Goal: Task Accomplishment & Management: Manage account settings

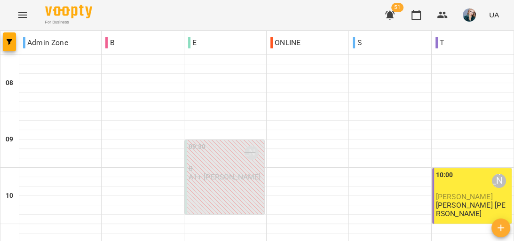
scroll to position [565, 0]
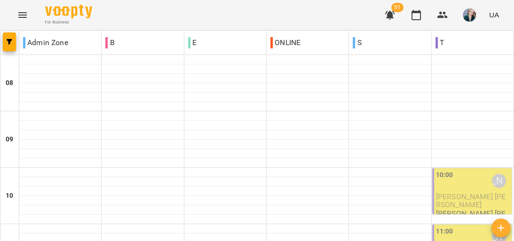
scroll to position [339, 0]
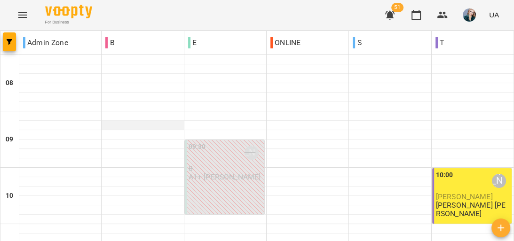
scroll to position [414, 0]
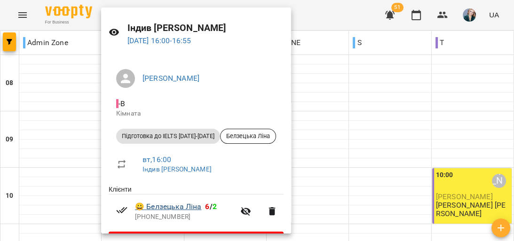
scroll to position [38, 0]
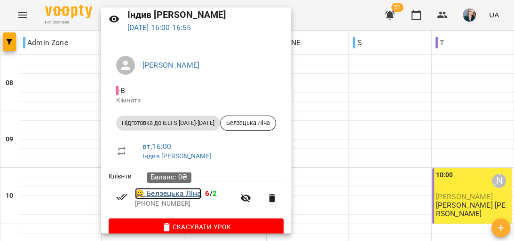
click at [187, 197] on link "😀 [PERSON_NAME]" at bounding box center [168, 193] width 66 height 11
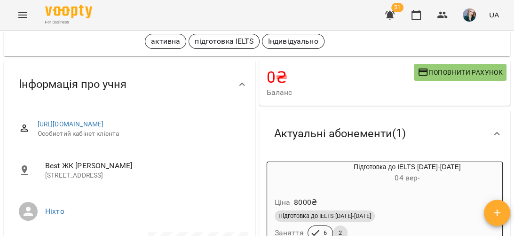
scroll to position [151, 0]
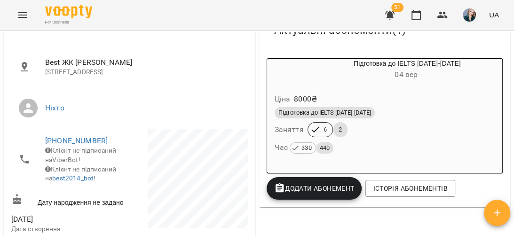
click at [402, 114] on div "Підготовка до IELTS [DATE]-[DATE]" at bounding box center [385, 112] width 221 height 11
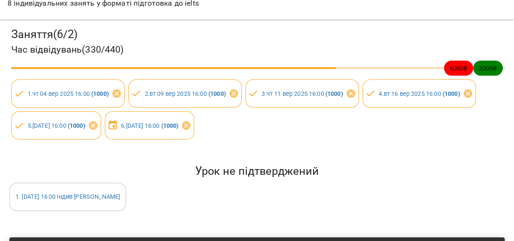
scroll to position [113, 0]
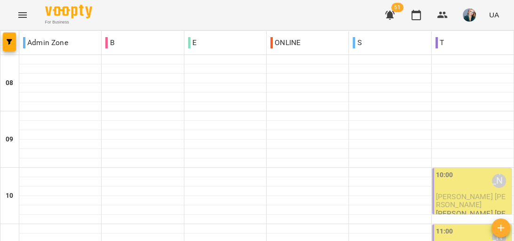
scroll to position [339, 0]
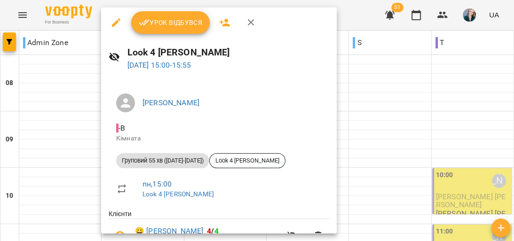
click at [388, 153] on div at bounding box center [257, 120] width 514 height 241
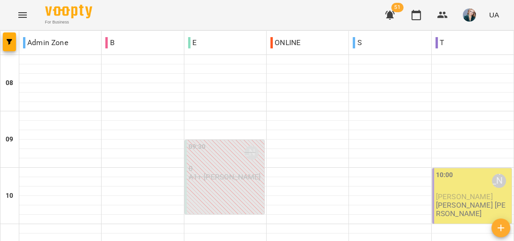
scroll to position [151, 0]
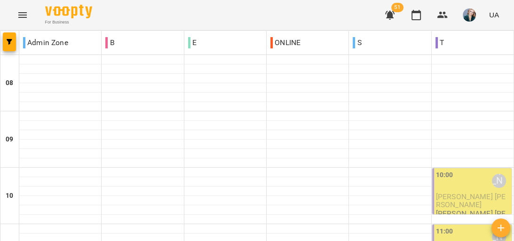
scroll to position [452, 0]
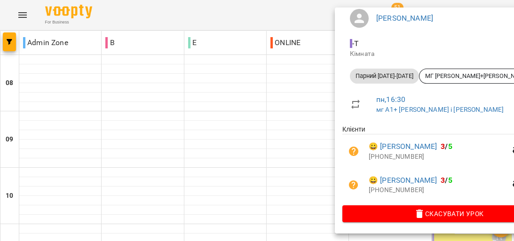
scroll to position [97, 0]
click at [351, 147] on icon "button" at bounding box center [353, 151] width 9 height 9
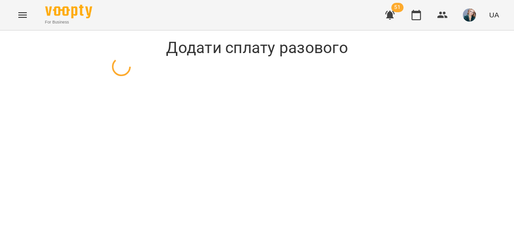
select select "**********"
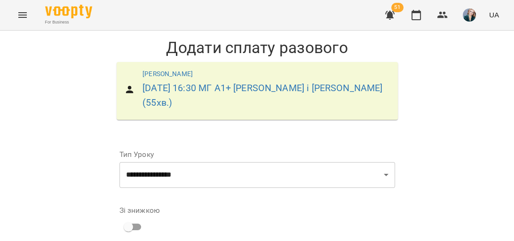
click at [20, 19] on icon "Menu" at bounding box center [22, 14] width 11 height 11
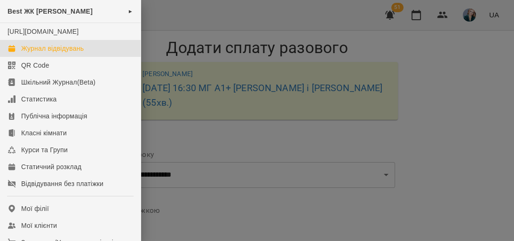
click at [72, 53] on div "Журнал відвідувань" at bounding box center [52, 48] width 63 height 9
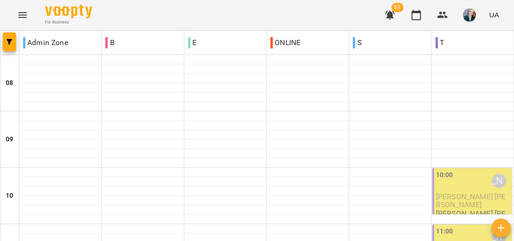
scroll to position [452, 0]
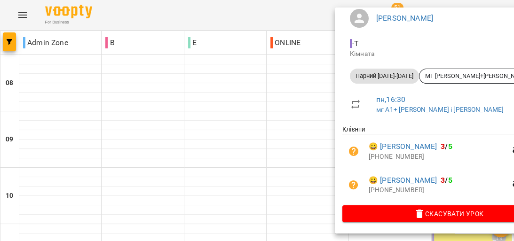
scroll to position [97, 0]
click at [513, 148] on icon "button" at bounding box center [518, 151] width 10 height 9
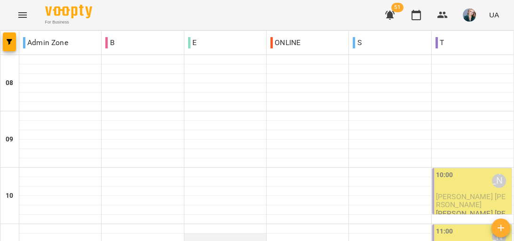
scroll to position [0, 0]
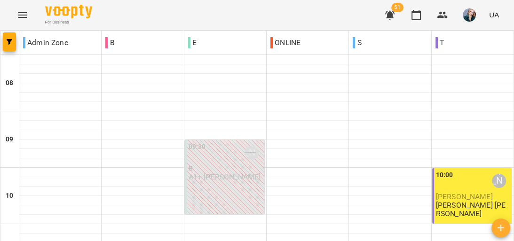
scroll to position [38, 0]
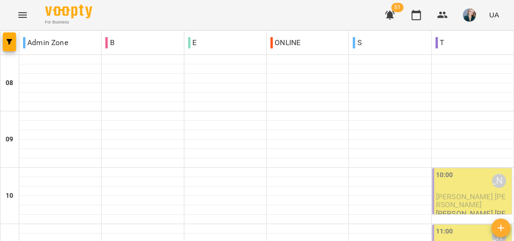
scroll to position [527, 0]
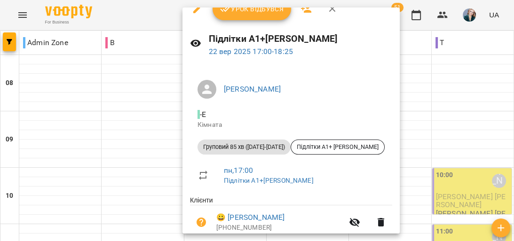
scroll to position [0, 0]
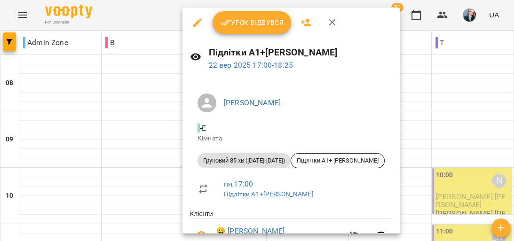
click at [428, 116] on div at bounding box center [257, 120] width 514 height 241
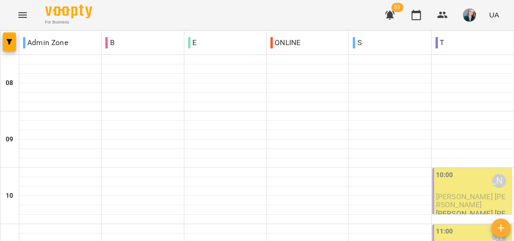
scroll to position [452, 0]
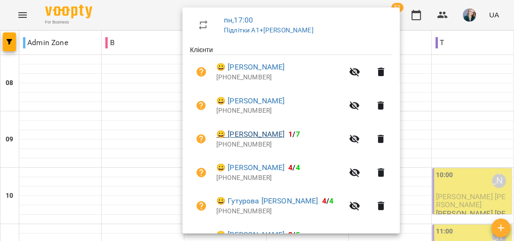
scroll to position [188, 0]
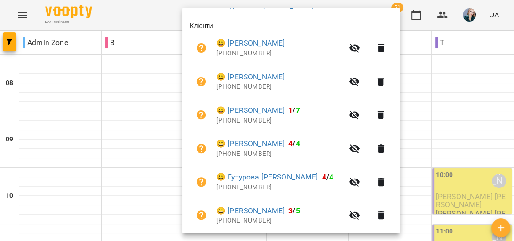
click at [138, 133] on div at bounding box center [257, 120] width 514 height 241
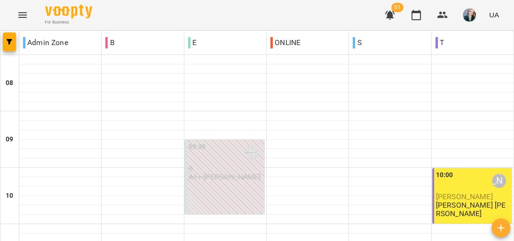
scroll to position [264, 0]
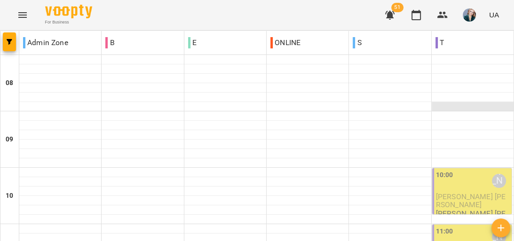
scroll to position [113, 0]
click at [474, 210] on p "[PERSON_NAME] [PERSON_NAME]" at bounding box center [473, 218] width 74 height 16
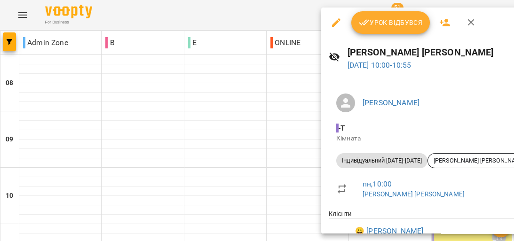
click at [371, 24] on span "Урок відбувся" at bounding box center [391, 22] width 64 height 11
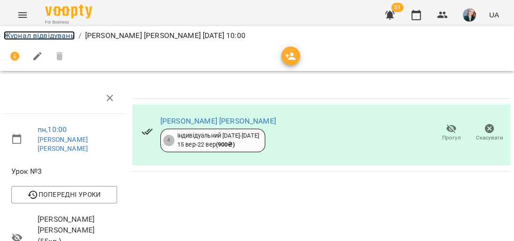
click at [46, 38] on link "Журнал відвідувань" at bounding box center [39, 35] width 71 height 9
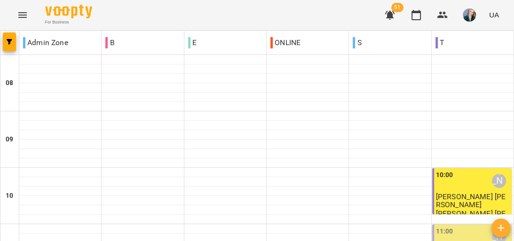
scroll to position [113, 0]
